Goal: Information Seeking & Learning: Compare options

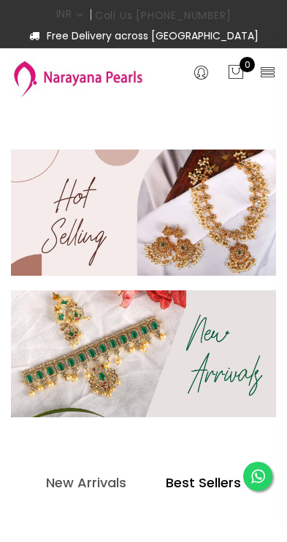
select select "INR"
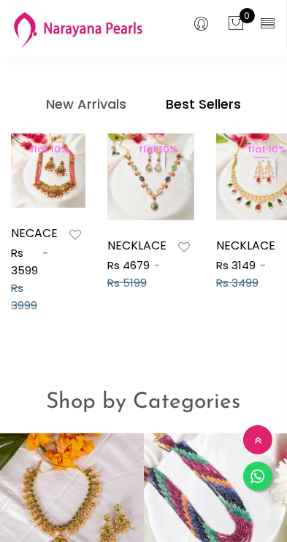
scroll to position [712, 0]
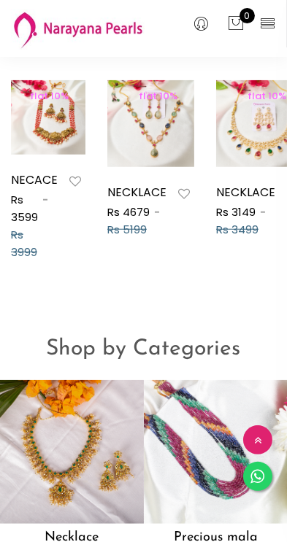
click at [195, 380] on div "Shop by Categories" at bounding box center [143, 344] width 287 height 72
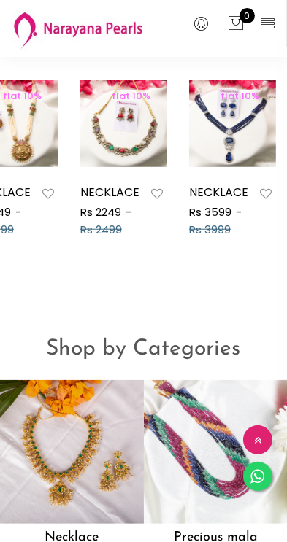
scroll to position [0, 930]
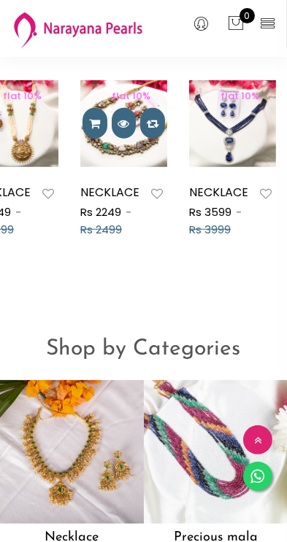
click at [136, 139] on div at bounding box center [123, 123] width 87 height 31
click at [129, 103] on span "flat 10%" at bounding box center [131, 96] width 55 height 14
click at [124, 103] on span "flat 10%" at bounding box center [131, 96] width 55 height 14
click at [120, 103] on span "flat 10%" at bounding box center [131, 96] width 55 height 14
click at [121, 103] on span "flat 10%" at bounding box center [131, 96] width 55 height 14
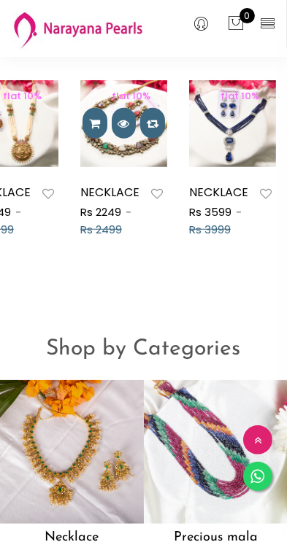
click at [124, 166] on img at bounding box center [123, 123] width 87 height 87
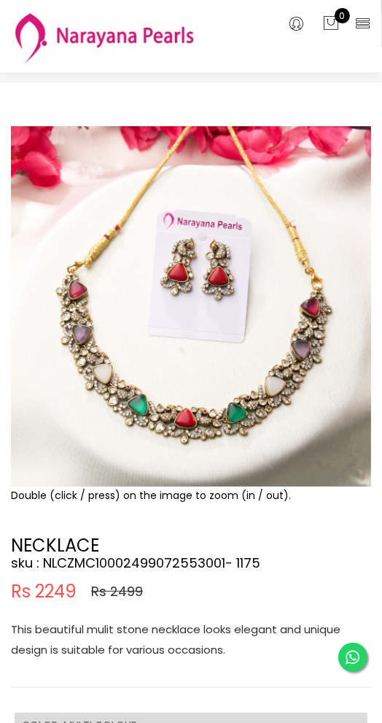
scroll to position [41, 0]
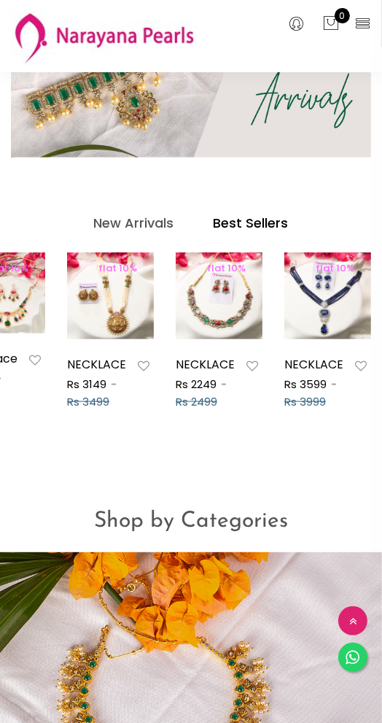
scroll to position [0, 834]
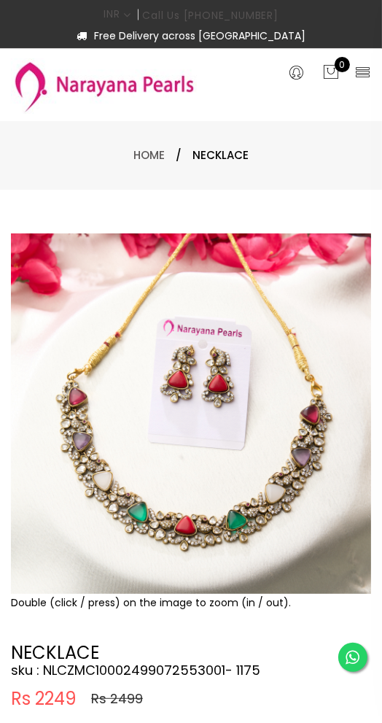
click at [219, 164] on span "NECKLACE" at bounding box center [220, 155] width 56 height 17
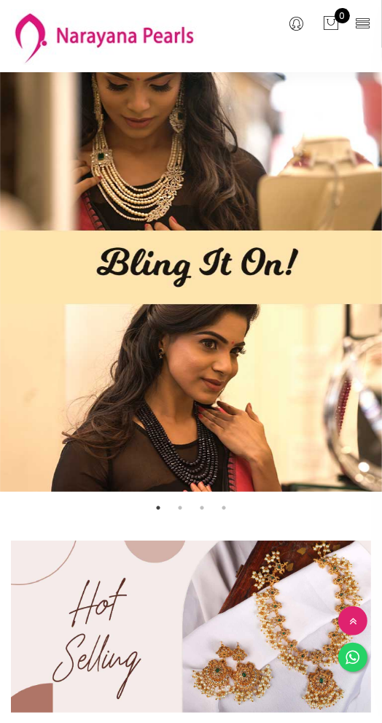
scroll to position [742, 0]
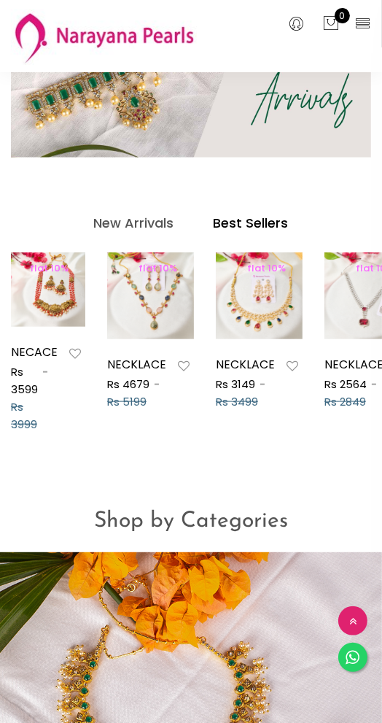
click at [286, 480] on div "Shop by Categories" at bounding box center [191, 516] width 382 height 72
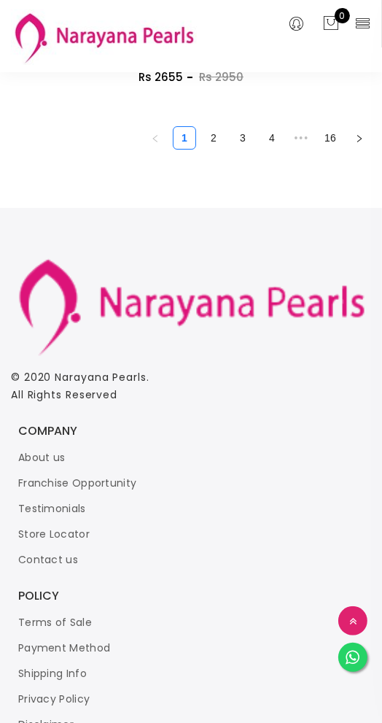
scroll to position [9245, 0]
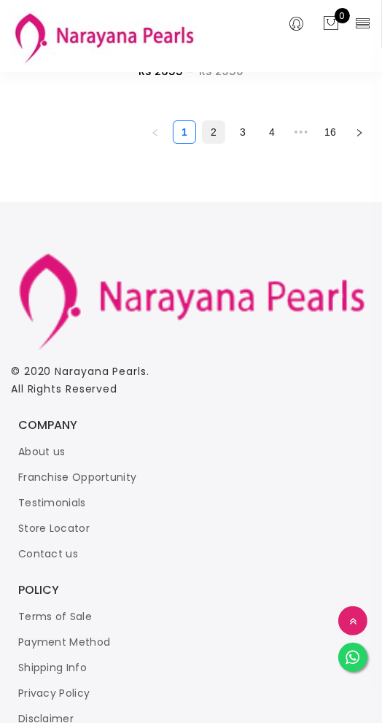
click at [212, 143] on link "2" at bounding box center [214, 132] width 22 height 22
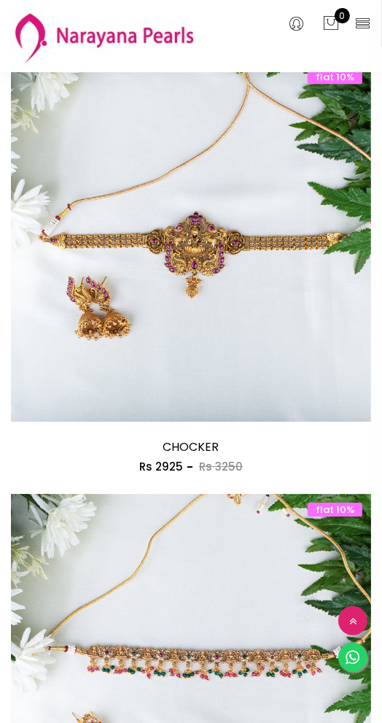
scroll to position [2365, 0]
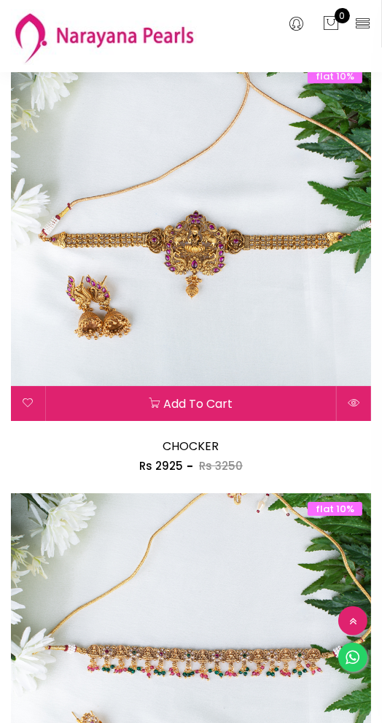
click at [286, 421] on img at bounding box center [191, 241] width 360 height 360
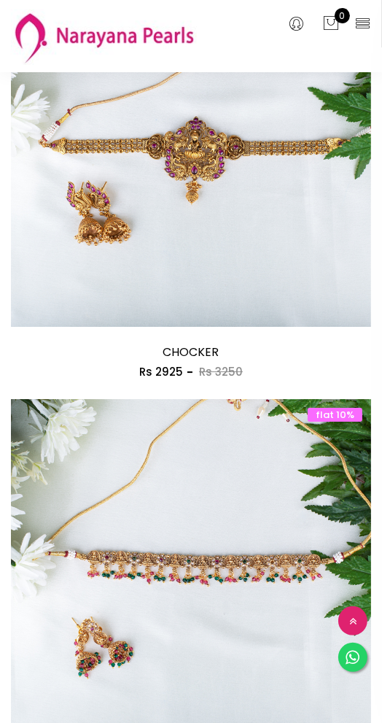
scroll to position [2466, 0]
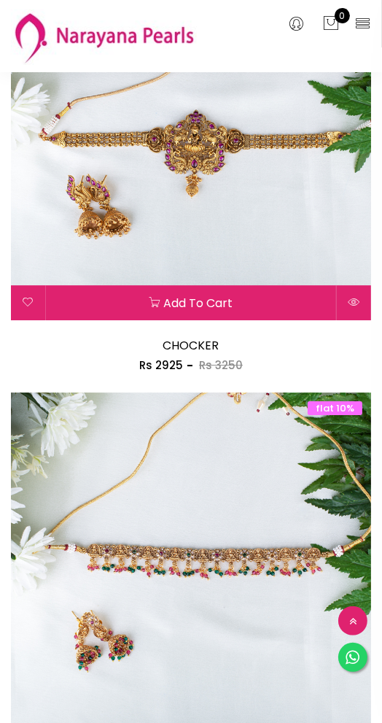
click at [286, 320] on img at bounding box center [191, 140] width 360 height 360
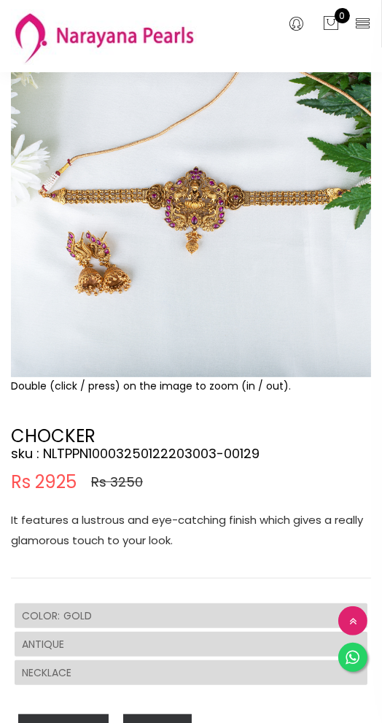
scroll to position [146, 0]
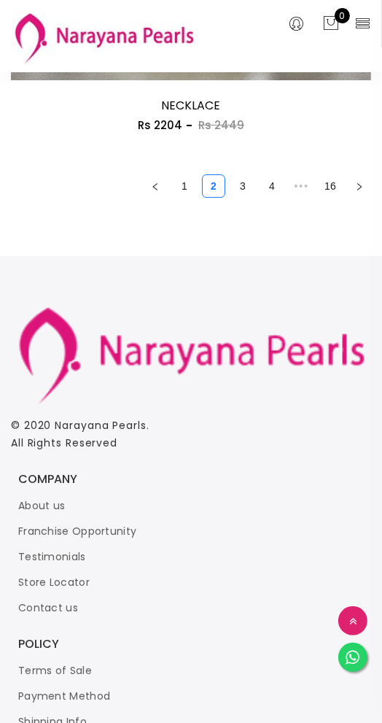
scroll to position [9191, 0]
click at [244, 197] on link "3" at bounding box center [243, 186] width 22 height 22
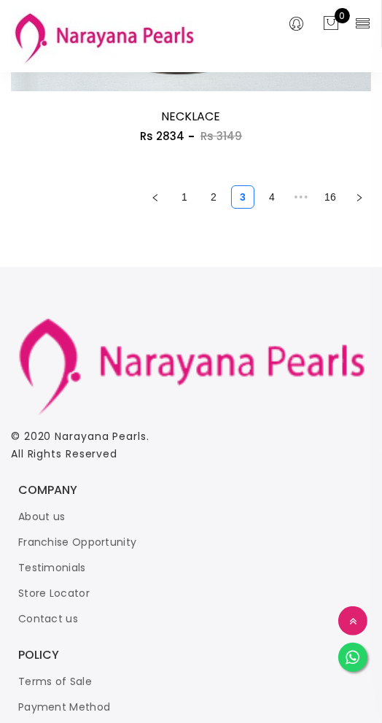
scroll to position [9195, 0]
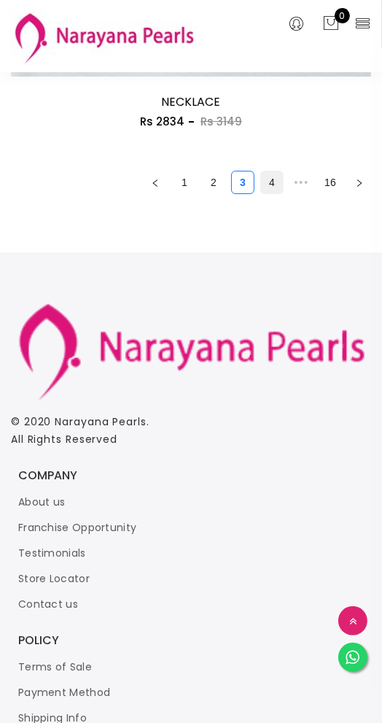
click at [270, 193] on link "4" at bounding box center [272, 182] width 22 height 22
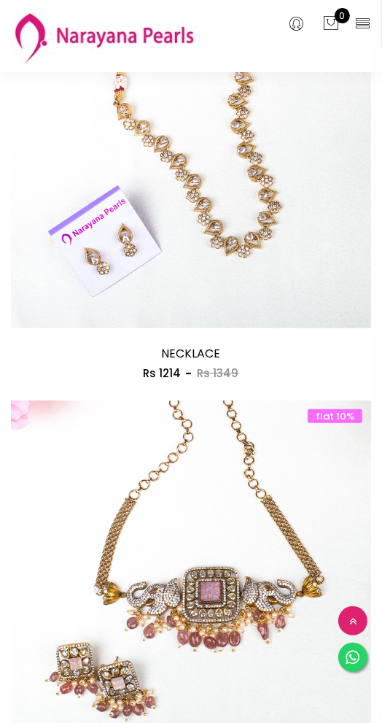
scroll to position [3323, 0]
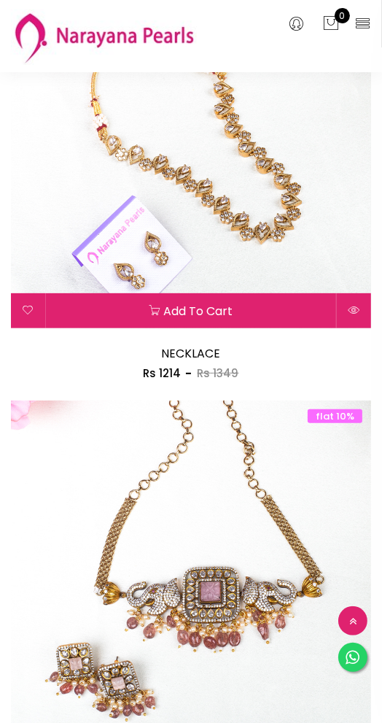
click at [286, 328] on img at bounding box center [191, 148] width 360 height 360
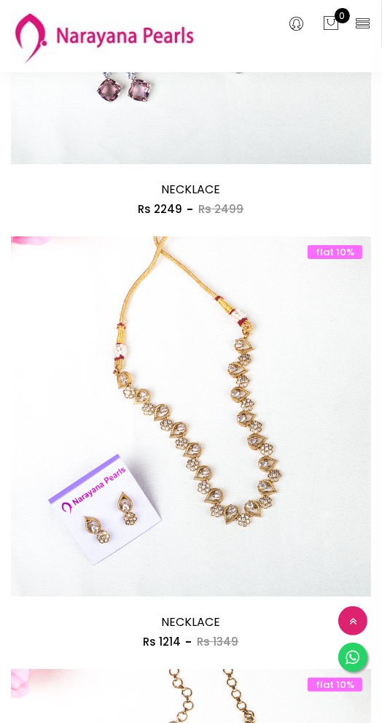
scroll to position [3054, 0]
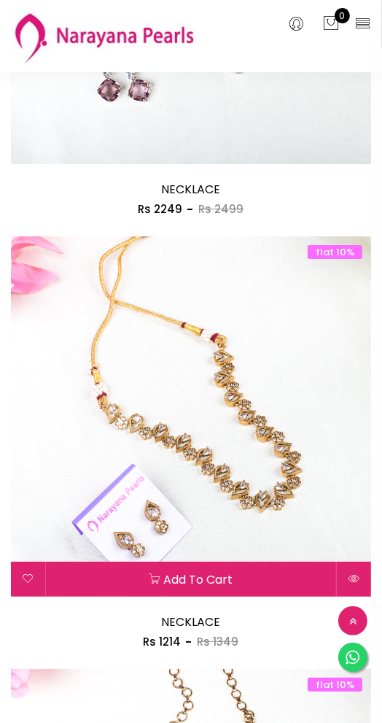
click at [286, 421] on img at bounding box center [191, 416] width 360 height 360
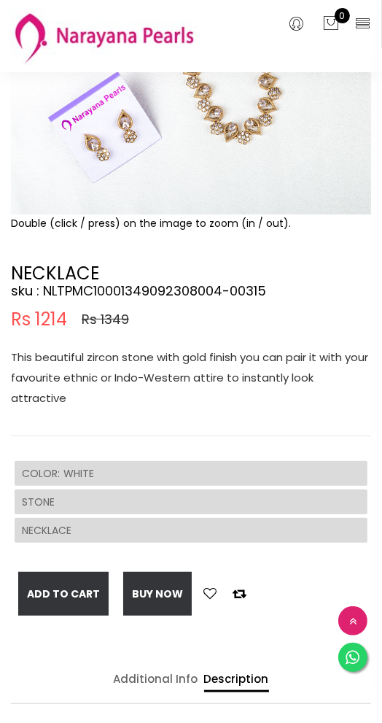
scroll to position [128, 0]
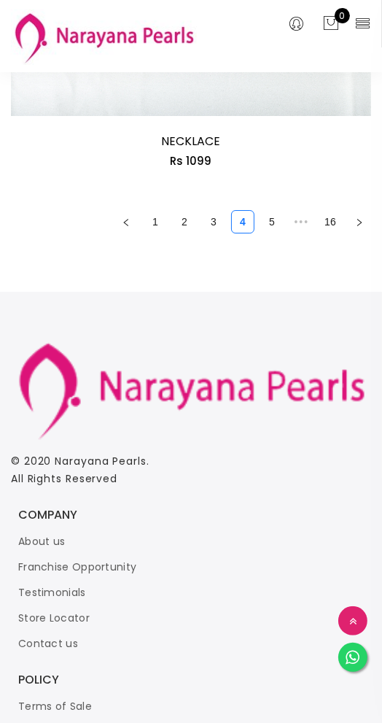
scroll to position [9156, 0]
click at [271, 232] on link "5" at bounding box center [272, 221] width 22 height 22
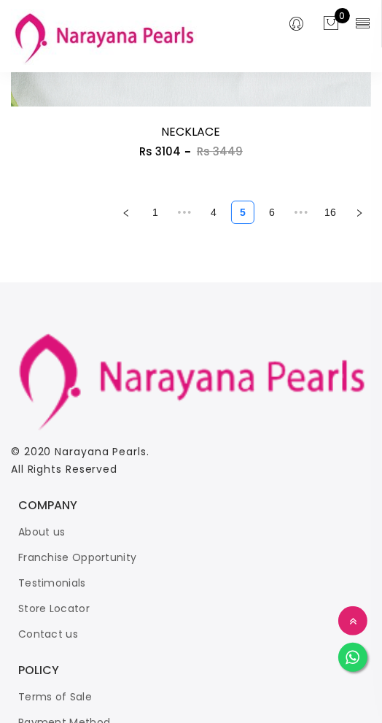
scroll to position [9176, 0]
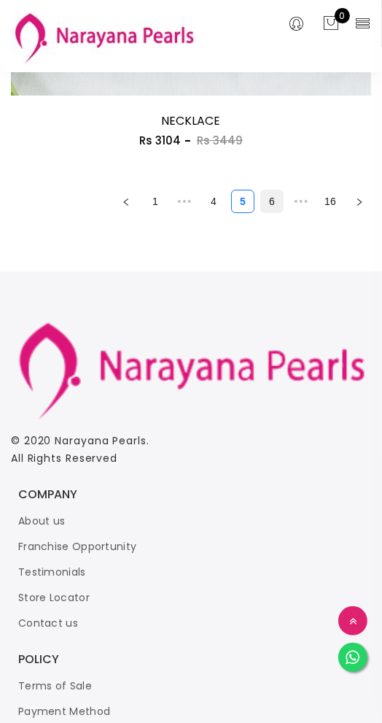
click at [270, 212] on link "6" at bounding box center [272, 201] width 22 height 22
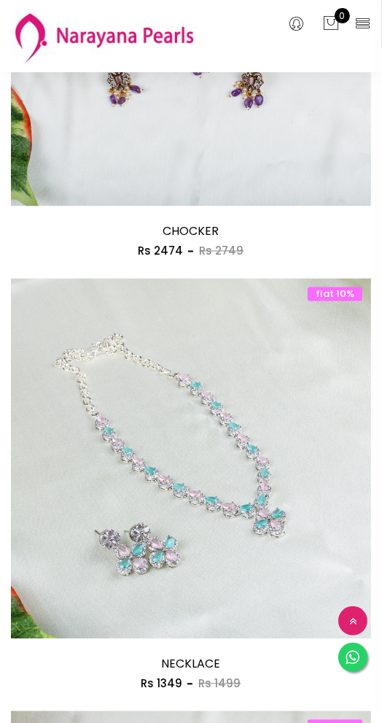
scroll to position [4744, 0]
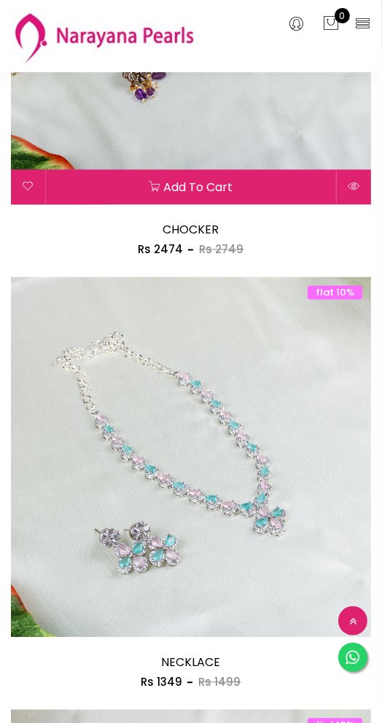
click at [286, 204] on img at bounding box center [191, 24] width 360 height 360
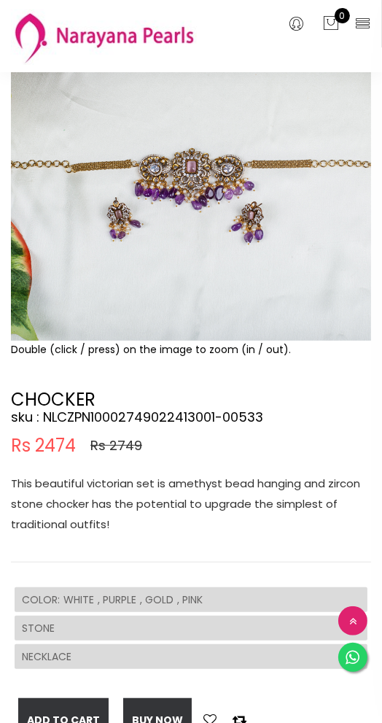
scroll to position [202, 0]
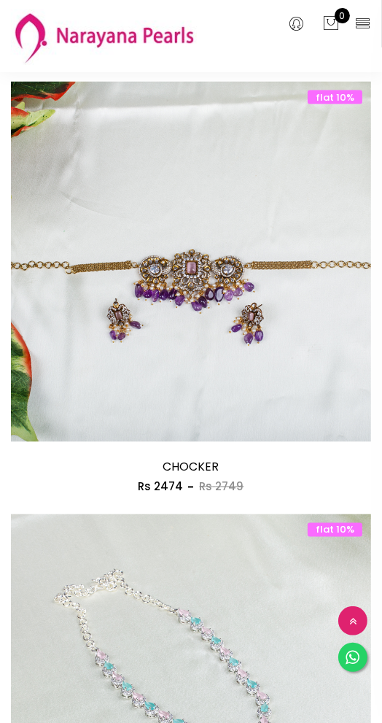
scroll to position [4507, 0]
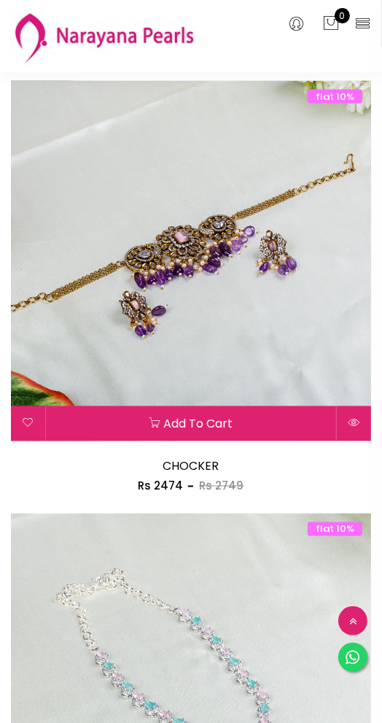
click at [285, 400] on img at bounding box center [191, 261] width 360 height 360
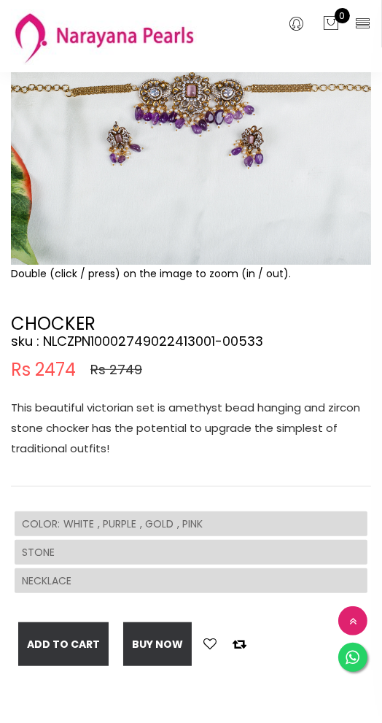
scroll to position [363, 0]
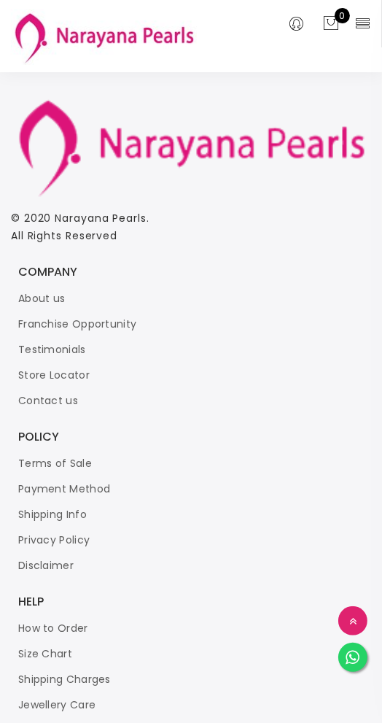
scroll to position [9400, 0]
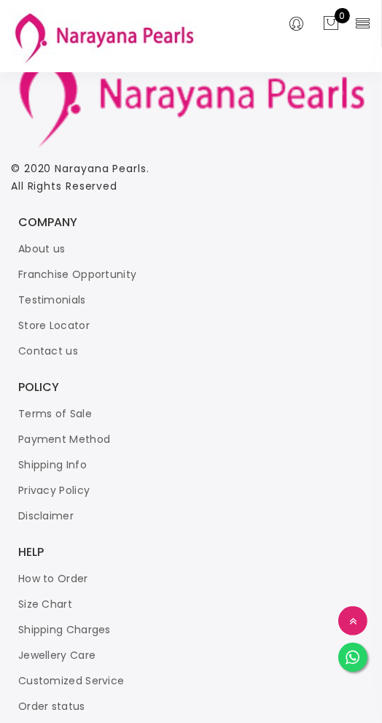
scroll to position [9452, 0]
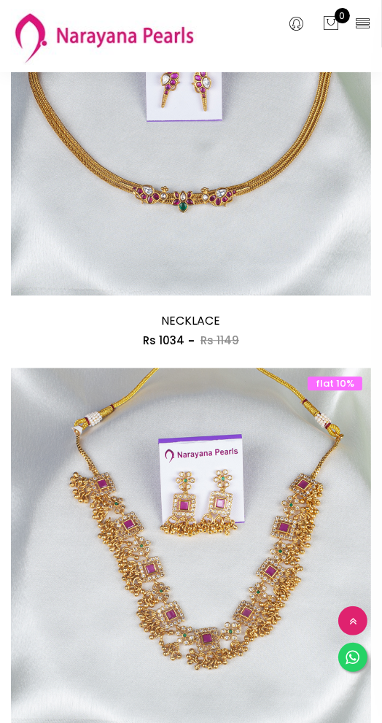
scroll to position [8558, 0]
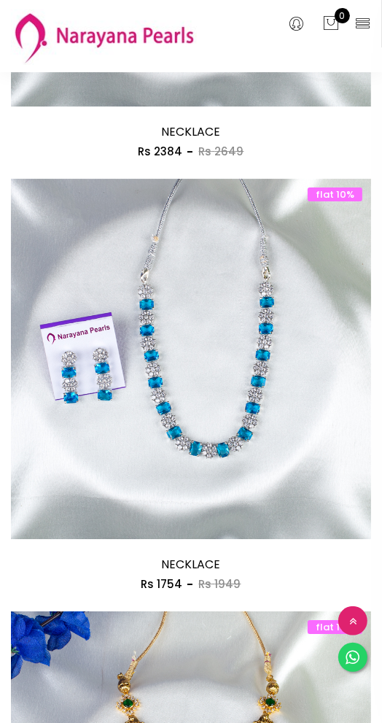
scroll to position [2679, 0]
